Goal: Information Seeking & Learning: Learn about a topic

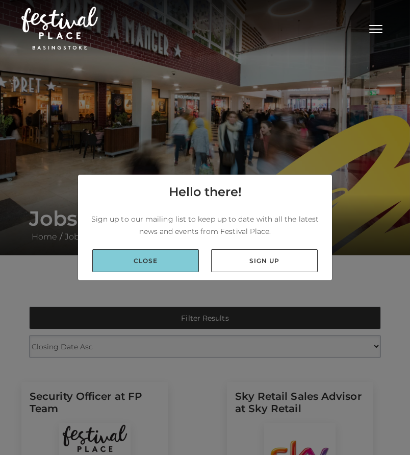
click at [189, 257] on link "Close" at bounding box center [145, 260] width 107 height 23
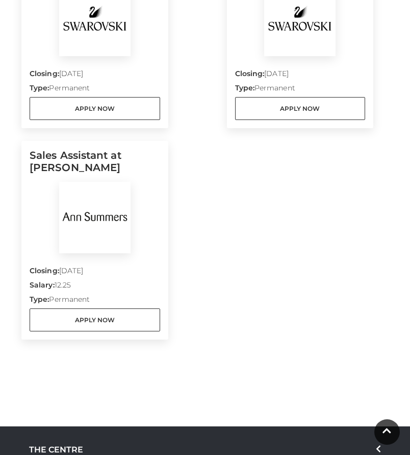
scroll to position [894, 0]
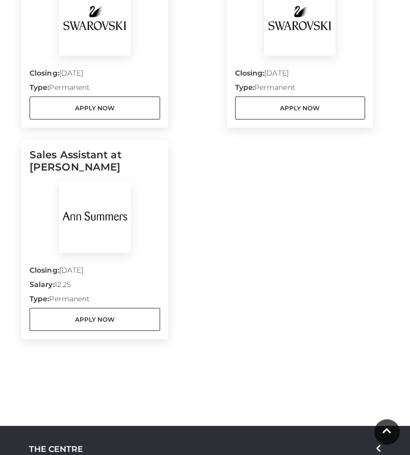
click at [129, 264] on div "Closing: [DATE] Salary: 12.25 Type: Permanent Apply Now" at bounding box center [95, 292] width 131 height 78
click at [76, 163] on h5 "Sales Assistant at [PERSON_NAME]" at bounding box center [95, 165] width 131 height 33
click at [91, 175] on h5 "Sales Assistant at [PERSON_NAME]" at bounding box center [95, 165] width 131 height 33
click at [91, 231] on img at bounding box center [94, 216] width 71 height 71
click at [132, 237] on div at bounding box center [95, 216] width 131 height 71
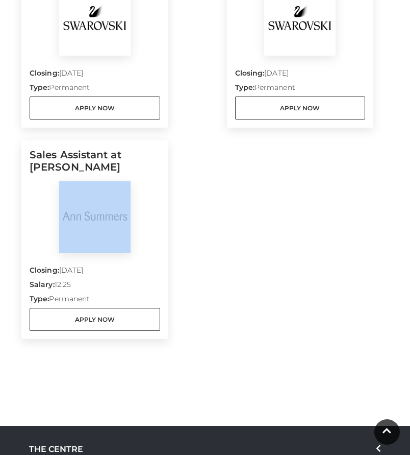
click at [132, 237] on div at bounding box center [95, 216] width 131 height 71
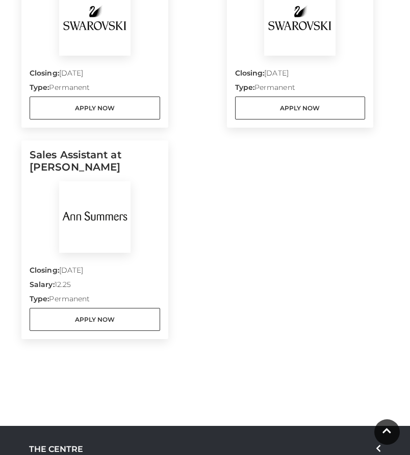
click at [145, 215] on div at bounding box center [95, 216] width 131 height 71
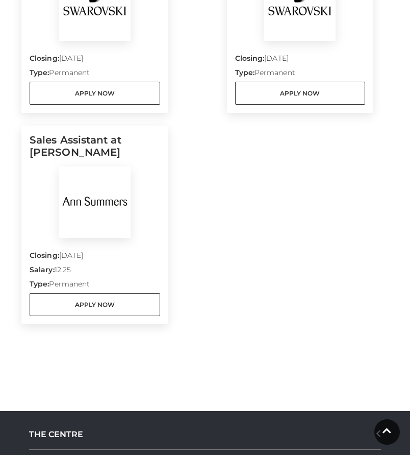
scroll to position [910, 0]
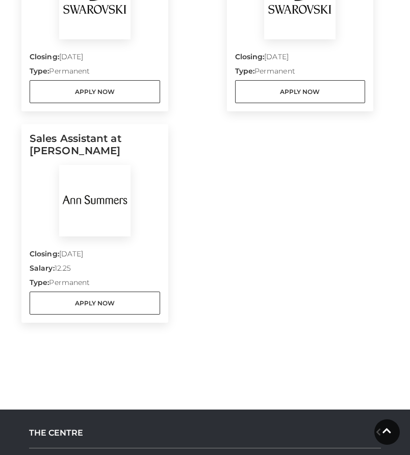
click at [102, 160] on h5 "Sales Assistant at [PERSON_NAME]" at bounding box center [95, 148] width 131 height 33
click at [89, 133] on h5 "Sales Assistant at [PERSON_NAME]" at bounding box center [95, 148] width 131 height 33
click at [95, 153] on h5 "Sales Assistant at [PERSON_NAME]" at bounding box center [95, 148] width 131 height 33
click at [95, 155] on h5 "Sales Assistant at [PERSON_NAME]" at bounding box center [95, 148] width 131 height 33
click at [114, 284] on p "Type: Permanent" at bounding box center [95, 284] width 131 height 14
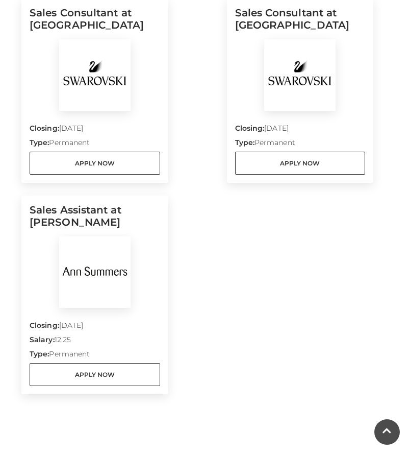
scroll to position [833, 0]
